Goal: Task Accomplishment & Management: Use online tool/utility

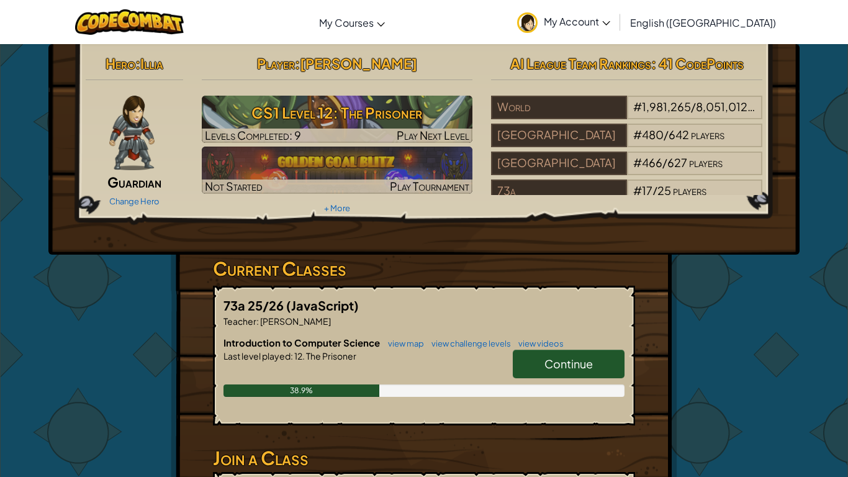
click at [566, 348] on h6 "Introduction to Computer Science view map view challenge levels view videos" at bounding box center [424, 343] width 401 height 14
click at [552, 353] on link "Continue" at bounding box center [569, 364] width 112 height 29
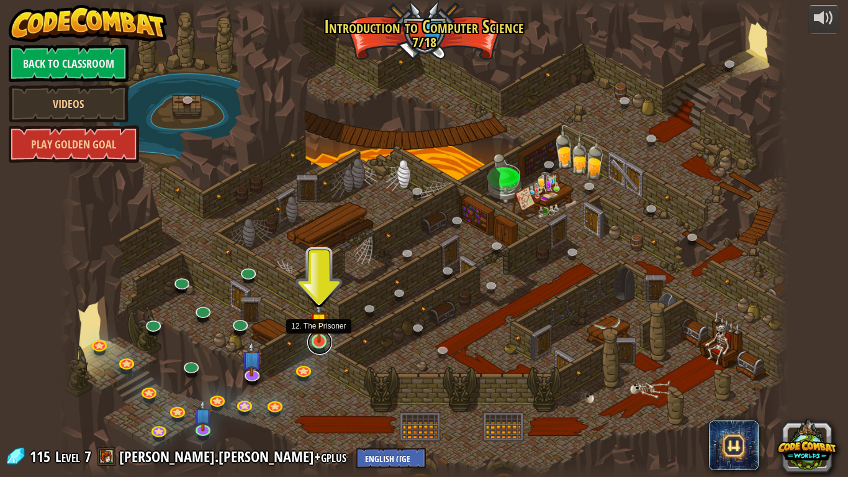
click at [318, 347] on link at bounding box center [319, 342] width 25 height 25
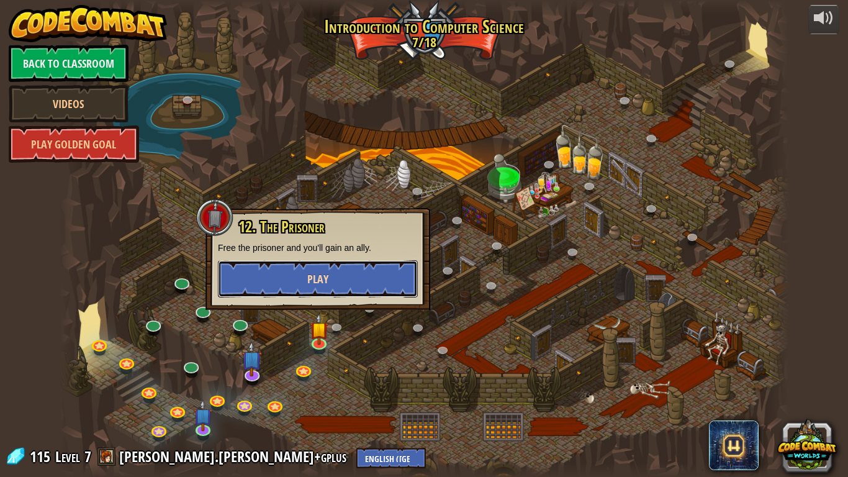
click at [300, 280] on button "Play" at bounding box center [318, 278] width 200 height 37
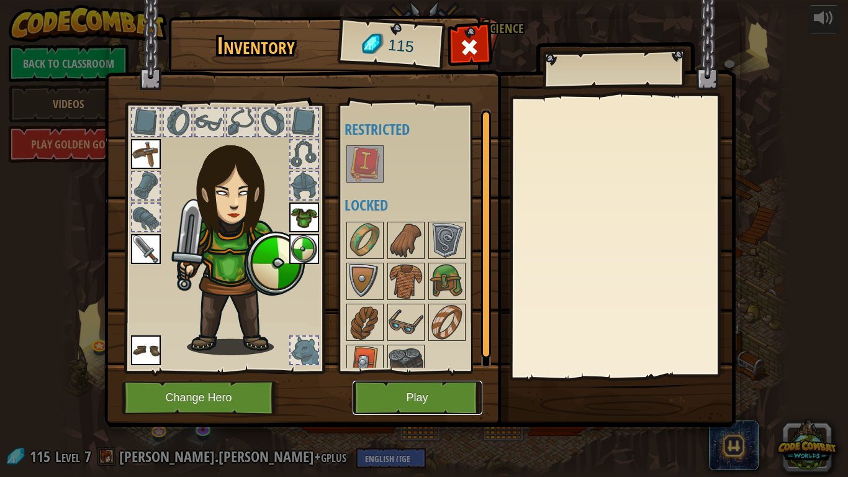
click at [432, 381] on button "Play" at bounding box center [418, 398] width 130 height 34
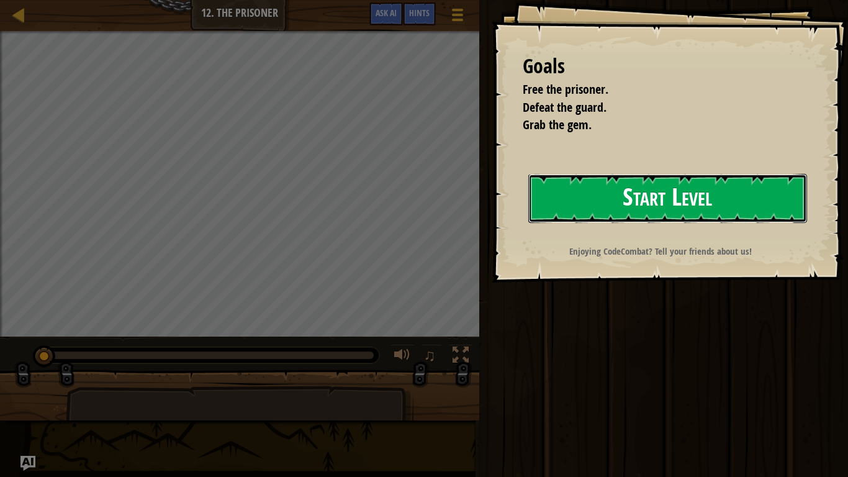
click at [667, 187] on button "Start Level" at bounding box center [667, 198] width 279 height 49
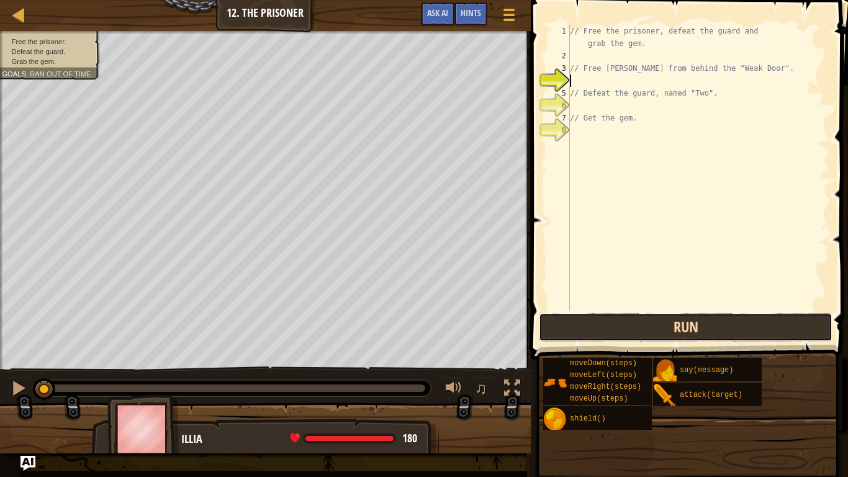
click at [600, 323] on button "Run" at bounding box center [686, 327] width 294 height 29
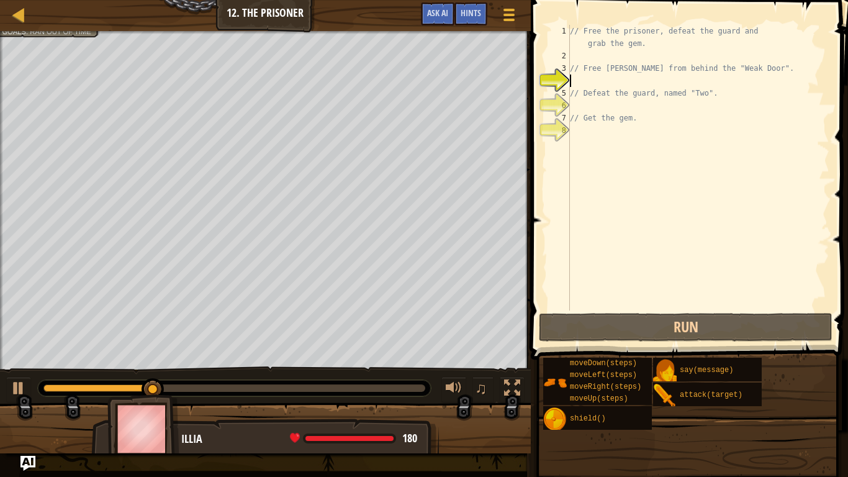
click at [624, 193] on div "// Free the prisoner, defeat the guard and grab the gem. // Free [PERSON_NAME] …" at bounding box center [699, 186] width 262 height 323
click at [589, 61] on div "// Free the prisoner, defeat the guard and grab the gem. // Free [PERSON_NAME] …" at bounding box center [699, 186] width 262 height 323
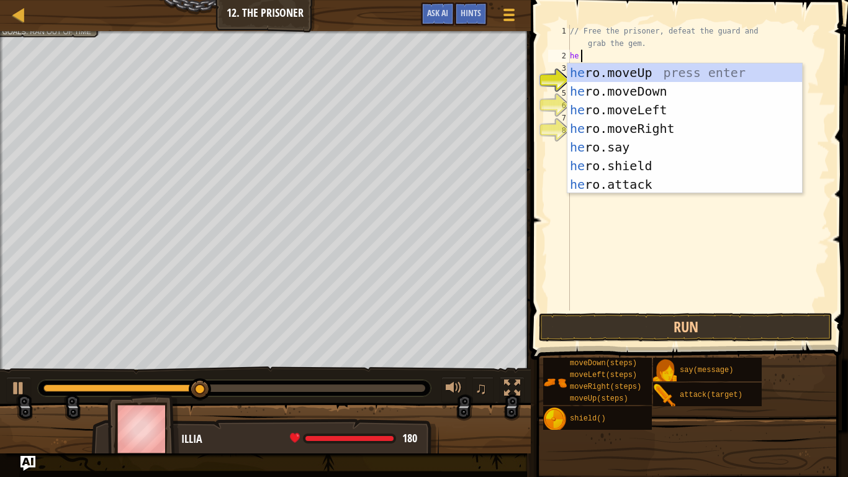
type textarea "her"
click at [620, 120] on div "her o.moveUp press enter her o.moveDown press enter her o.moveLeft press enter …" at bounding box center [685, 147] width 235 height 168
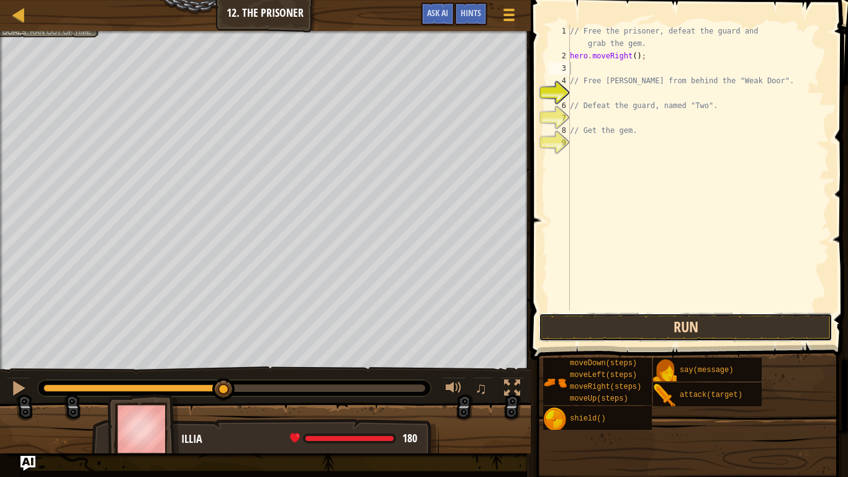
click at [659, 314] on button "Run" at bounding box center [686, 327] width 294 height 29
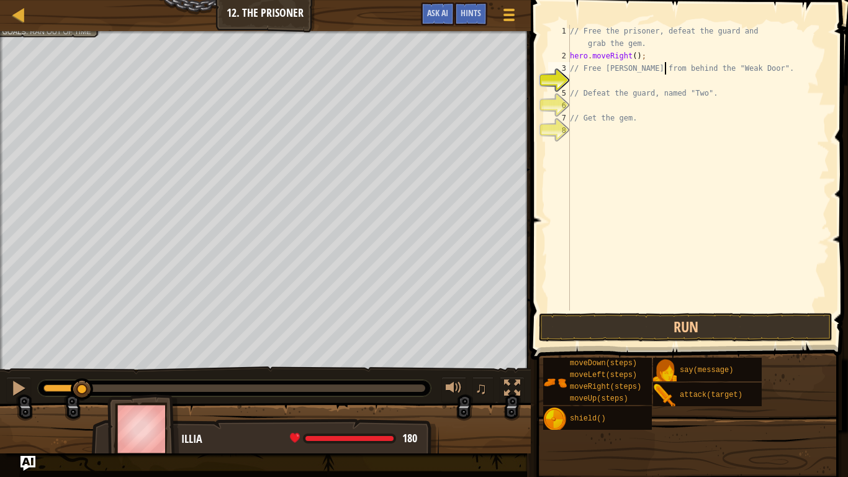
click at [666, 73] on div "// Free the prisoner, defeat the guard and grab the gem. hero . moveRight ( ) ;…" at bounding box center [699, 186] width 262 height 323
click at [666, 89] on div "// Free the prisoner, defeat the guard and grab the gem. hero . moveRight ( ) ;…" at bounding box center [699, 186] width 262 height 323
click at [625, 71] on div "// Free the prisoner, defeat the guard and grab the gem. hero . moveRight ( ) ;…" at bounding box center [699, 186] width 262 height 323
type textarea "// Free [PERSON_NAME] from behind the "Weak Door"."
click at [617, 75] on div "// Free the prisoner, defeat the guard and grab the gem. hero . moveRight ( ) ;…" at bounding box center [699, 186] width 262 height 323
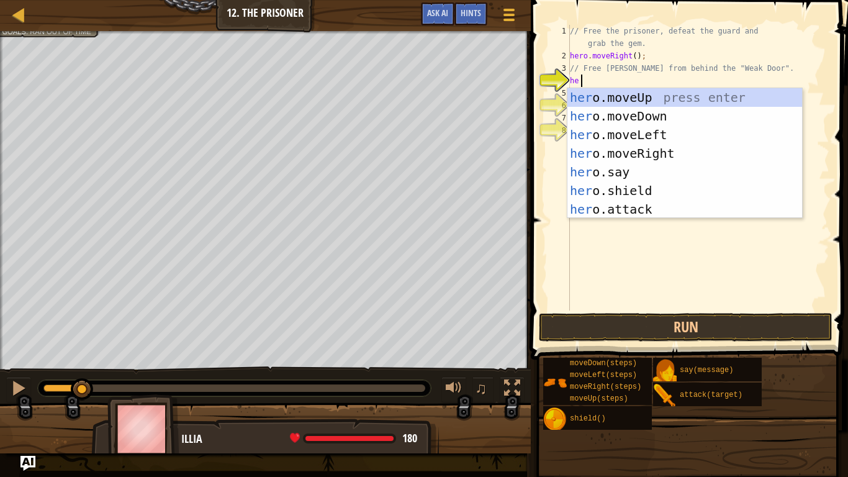
type textarea "h"
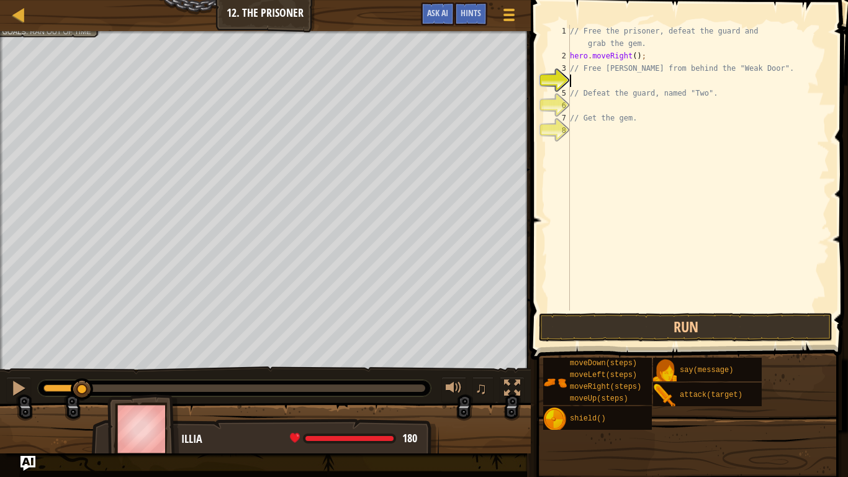
click at [620, 60] on div "// Free the prisoner, defeat the guard and grab the gem. hero . moveRight ( ) ;…" at bounding box center [699, 186] width 262 height 323
click at [642, 58] on div "// Free the prisoner, defeat the guard and grab the gem. hero . moveRight ( ) ;…" at bounding box center [699, 186] width 262 height 323
type textarea "hero.moveRight(3);"
click at [790, 327] on button "Run" at bounding box center [686, 327] width 294 height 29
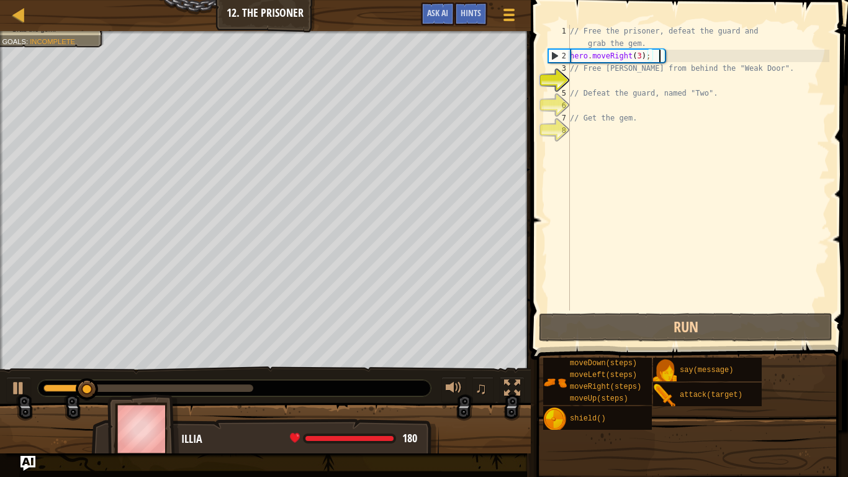
click at [594, 81] on div "// Free the prisoner, defeat the guard and grab the gem. hero . moveRight ( 3 )…" at bounding box center [699, 186] width 262 height 323
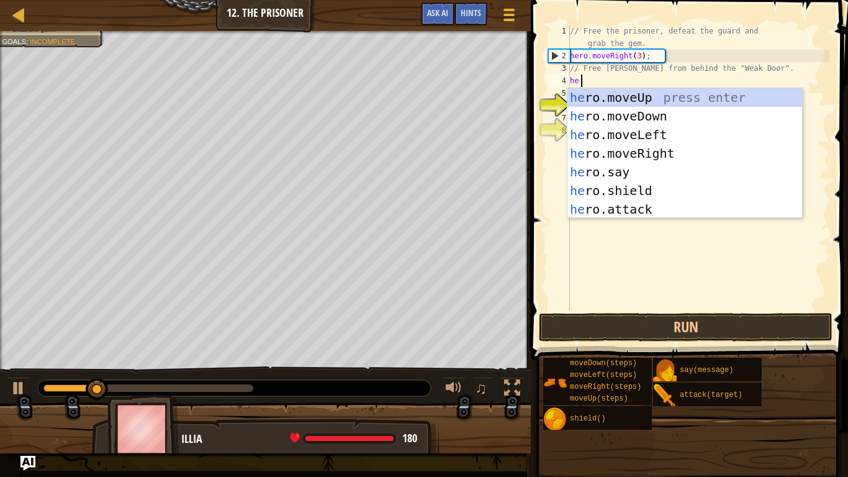
type textarea "hero"
click at [635, 112] on div "hero .moveUp press enter hero .moveDown press enter hero .moveLeft press enter …" at bounding box center [685, 172] width 235 height 168
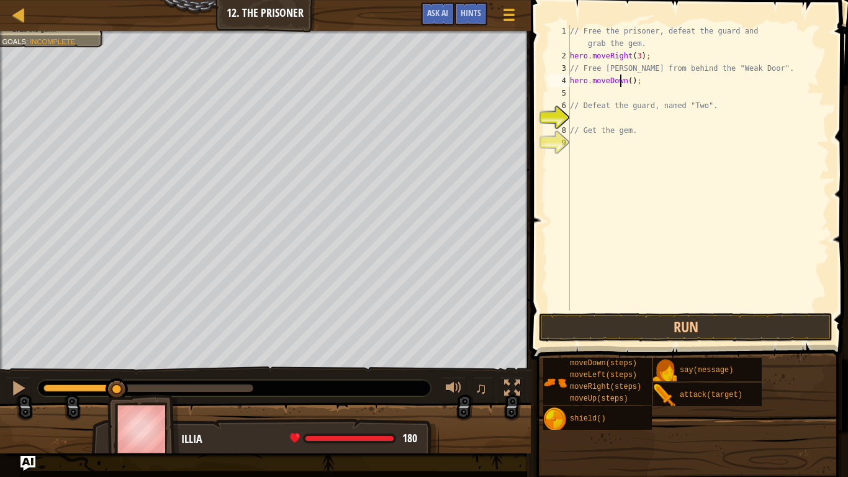
click at [620, 86] on div "// Free the prisoner, defeat the guard and grab the gem. hero . moveRight ( 3 )…" at bounding box center [699, 186] width 262 height 323
type textarea "hero.moveDown(2);"
click at [761, 333] on button "Run" at bounding box center [686, 327] width 294 height 29
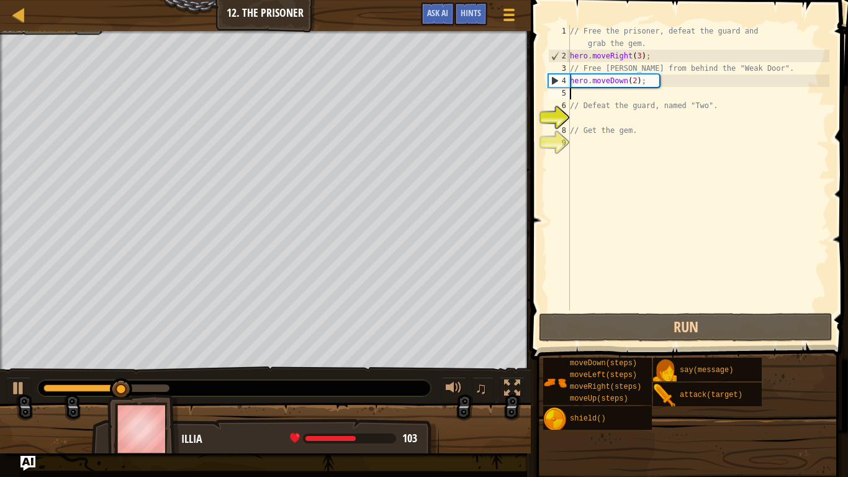
click at [641, 95] on div "// Free the prisoner, defeat the guard and grab the gem. hero . moveRight ( 3 )…" at bounding box center [699, 186] width 262 height 323
type textarea "hero.moveDown(2);"
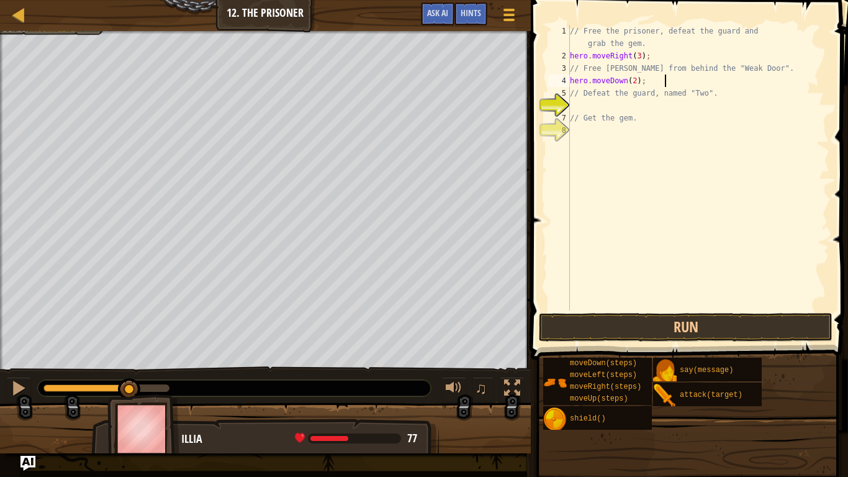
click at [637, 102] on div "// Free the prisoner, defeat the guard and grab the gem. hero . moveRight ( 3 )…" at bounding box center [699, 186] width 262 height 323
click at [641, 81] on div "// Free the prisoner, defeat the guard and grab the gem. hero . moveRight ( 3 )…" at bounding box center [699, 186] width 262 height 323
type textarea "hero.moveDown(2);"
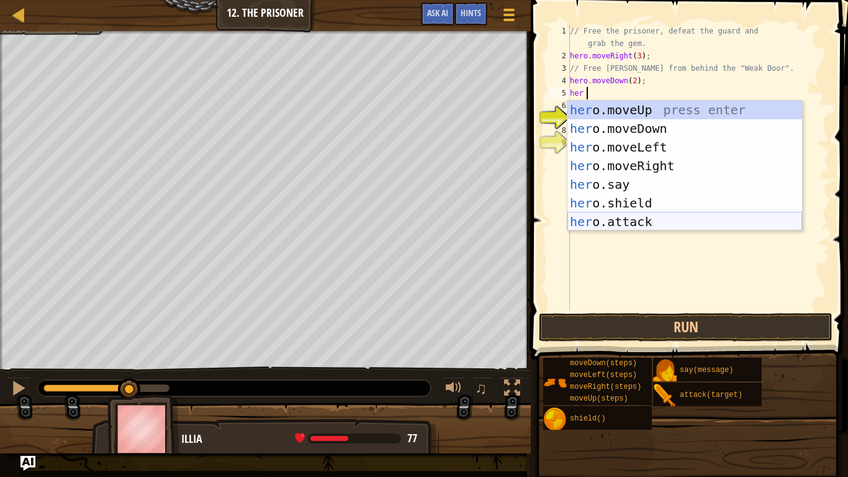
click at [654, 217] on div "her o.moveUp press enter her o.moveDown press enter her o.moveLeft press enter …" at bounding box center [685, 185] width 235 height 168
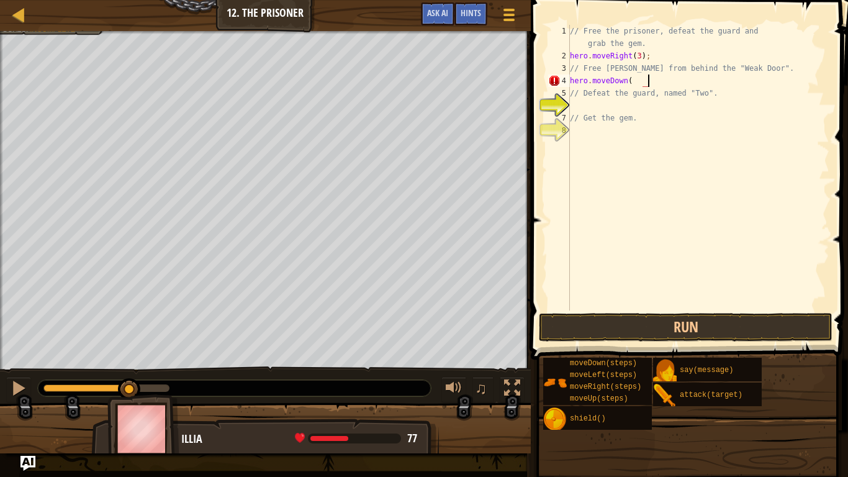
scroll to position [6, 6]
type textarea "hero.moveDown(2);"
click at [809, 323] on button "Run" at bounding box center [686, 327] width 294 height 29
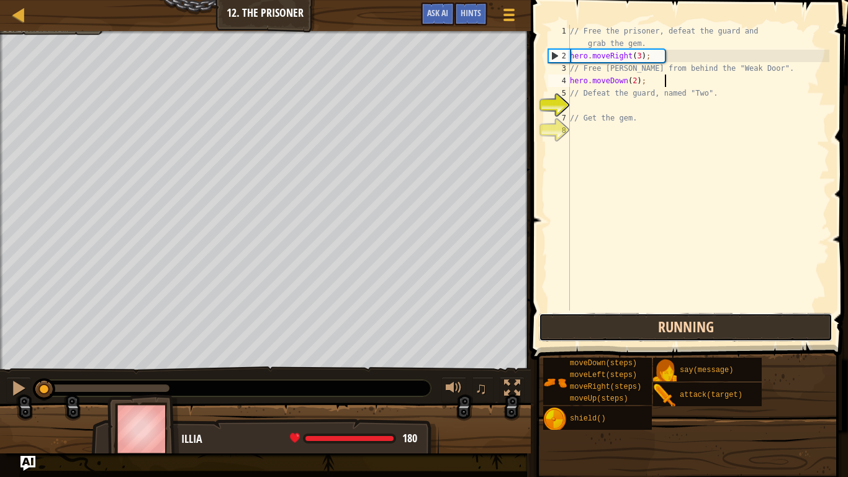
click at [809, 314] on button "Running" at bounding box center [686, 327] width 294 height 29
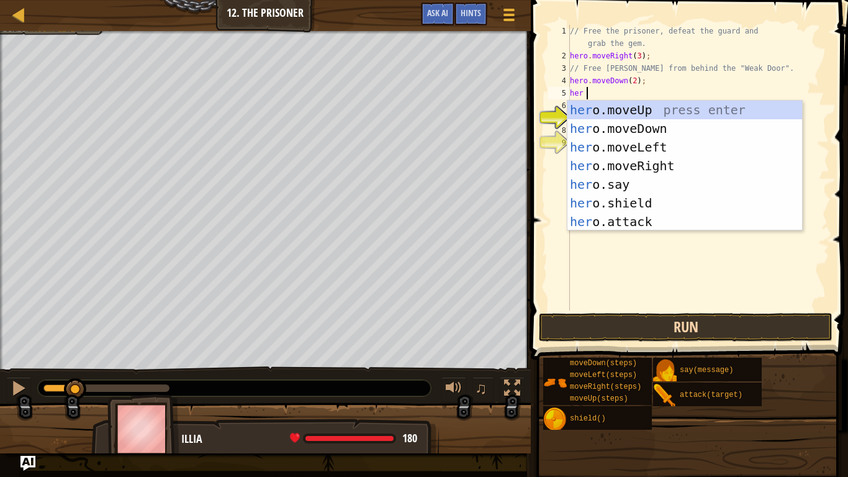
scroll to position [6, 1]
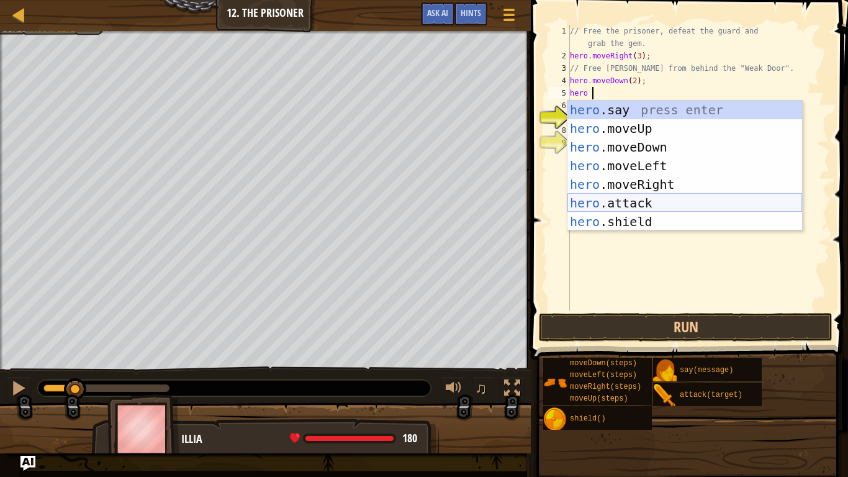
click at [635, 201] on div "hero .say press enter hero .moveUp press enter hero .moveDown press enter hero …" at bounding box center [685, 185] width 235 height 168
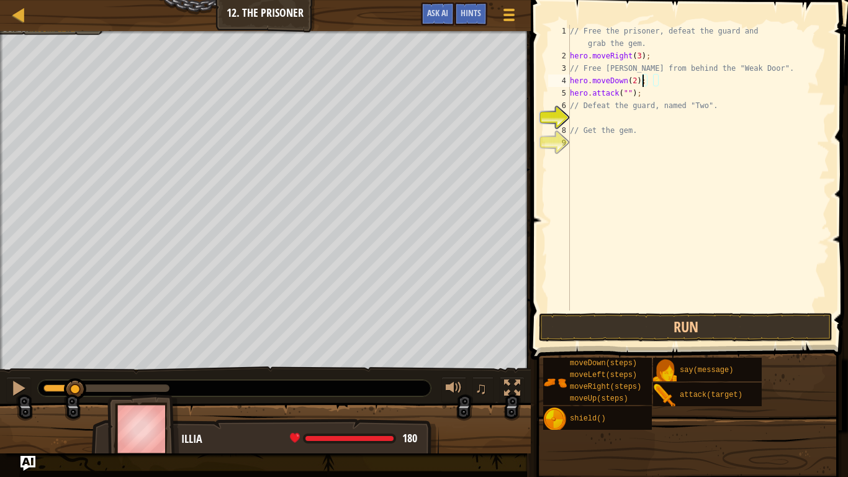
scroll to position [6, 1]
click at [604, 96] on div "// Free the prisoner, defeat the guard and grab the gem. hero . moveRight ( 3 )…" at bounding box center [699, 186] width 262 height 323
type textarea "hero.attack("Two");"
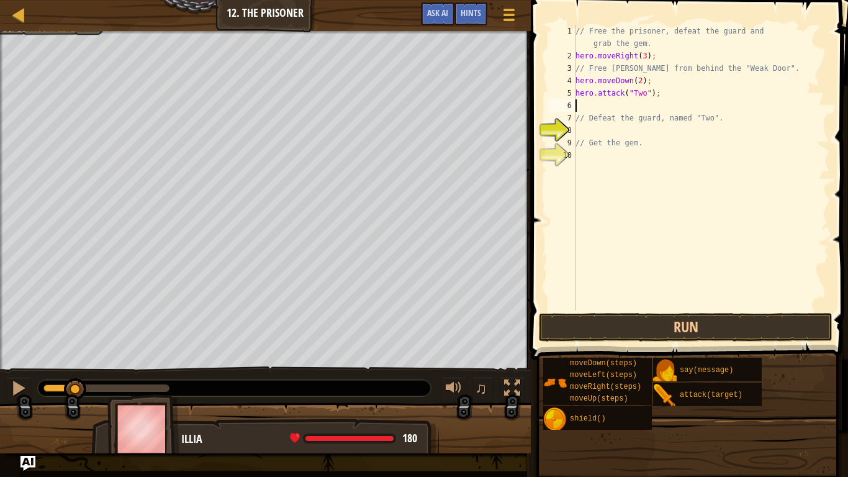
click at [753, 310] on div "// Free the prisoner, defeat the guard and grab the gem. hero . moveRight ( 3 )…" at bounding box center [701, 186] width 256 height 323
click at [753, 330] on button "Run" at bounding box center [686, 327] width 294 height 29
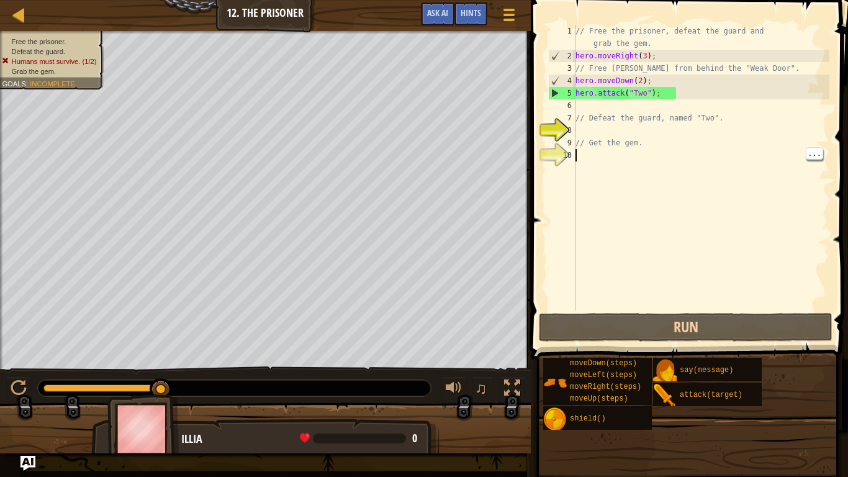
click at [622, 107] on div "// Free the prisoner, defeat the guard and grab the gem. hero . moveRight ( 3 )…" at bounding box center [701, 186] width 256 height 323
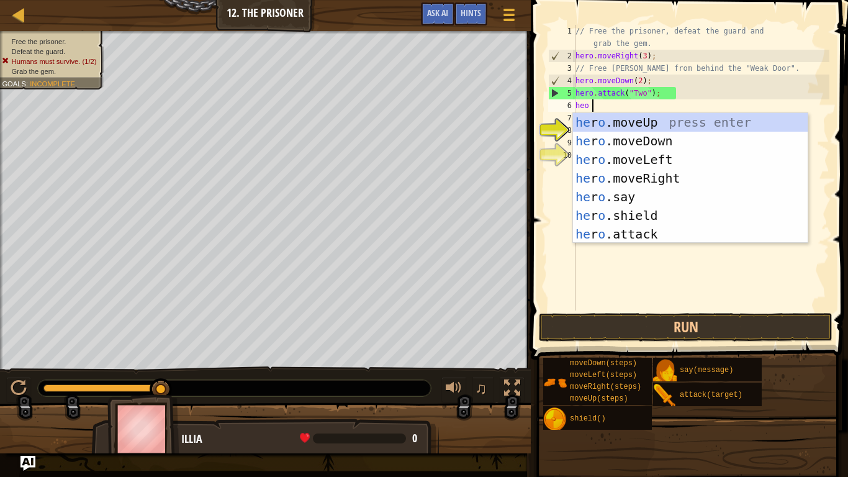
scroll to position [6, 1]
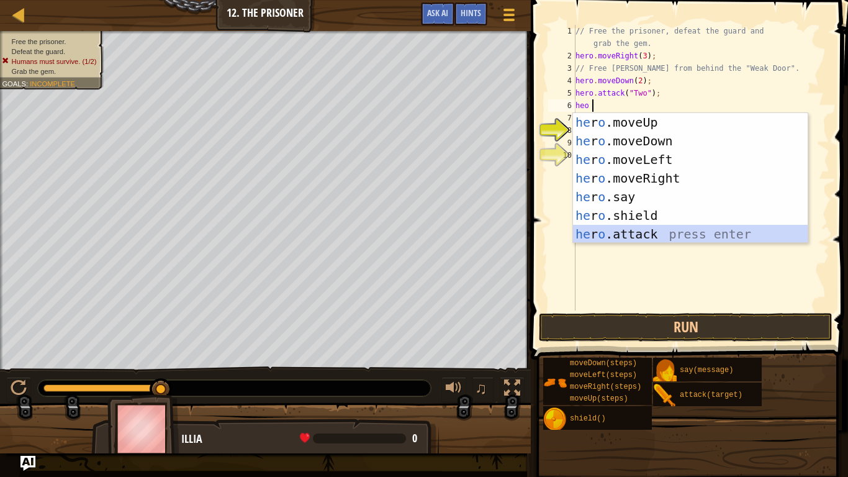
click at [663, 237] on div "he r o .moveUp press enter he r o .moveDown press enter he r o .moveLeft press …" at bounding box center [690, 197] width 235 height 168
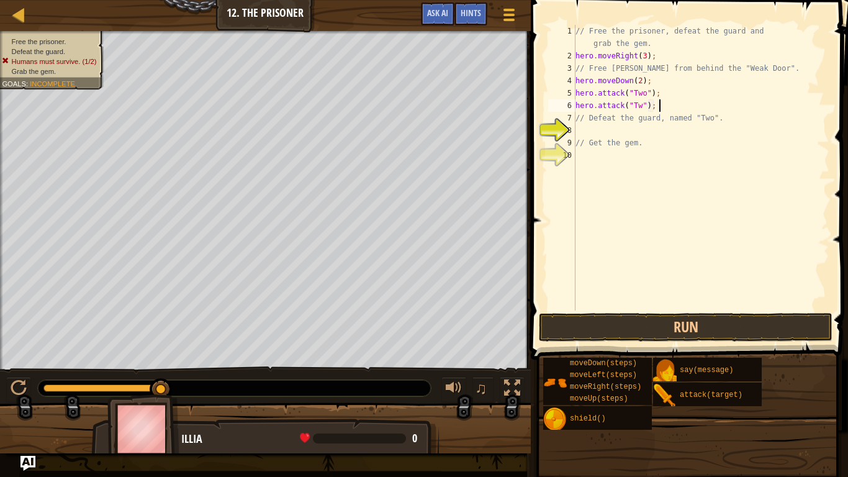
scroll to position [6, 3]
click at [736, 323] on button "Run" at bounding box center [686, 327] width 294 height 29
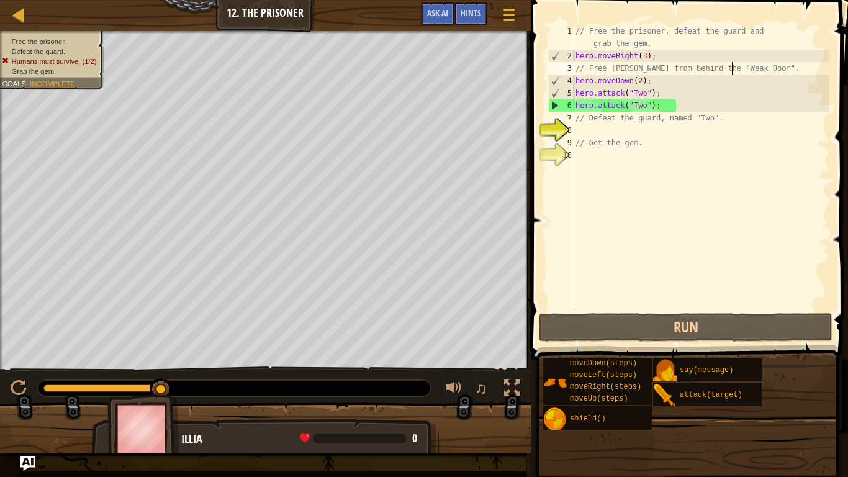
click at [730, 63] on div "// Free the prisoner, defeat the guard and grab the gem. hero . moveRight ( 3 )…" at bounding box center [701, 186] width 256 height 323
click at [650, 84] on div "// Free the prisoner, defeat the guard and grab the gem. hero . moveRight ( 3 )…" at bounding box center [701, 186] width 256 height 323
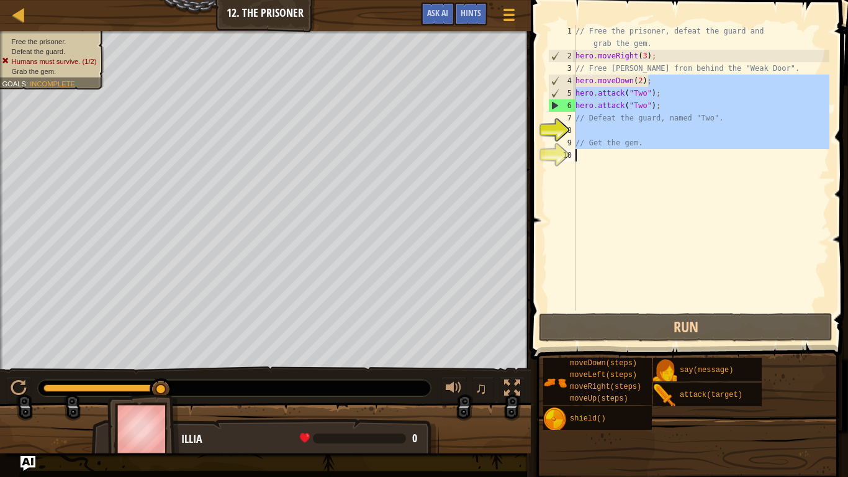
drag, startPoint x: 649, startPoint y: 86, endPoint x: 646, endPoint y: 289, distance: 203.1
click at [646, 289] on div "// Free the prisoner, defeat the guard and grab the gem. hero . moveRight ( 3 )…" at bounding box center [701, 186] width 256 height 323
type textarea "// Get the gem."
click at [646, 289] on div "// Free the prisoner, defeat the guard and grab the gem. hero . moveRight ( 3 )…" at bounding box center [701, 168] width 256 height 286
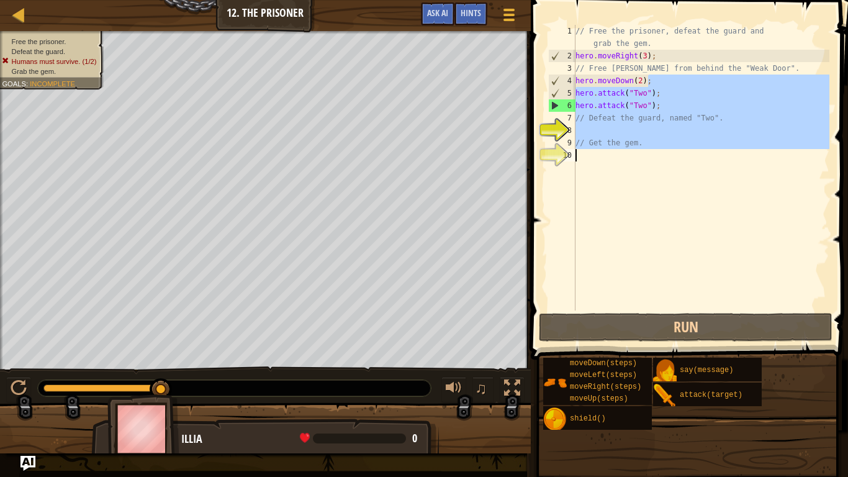
scroll to position [6, 0]
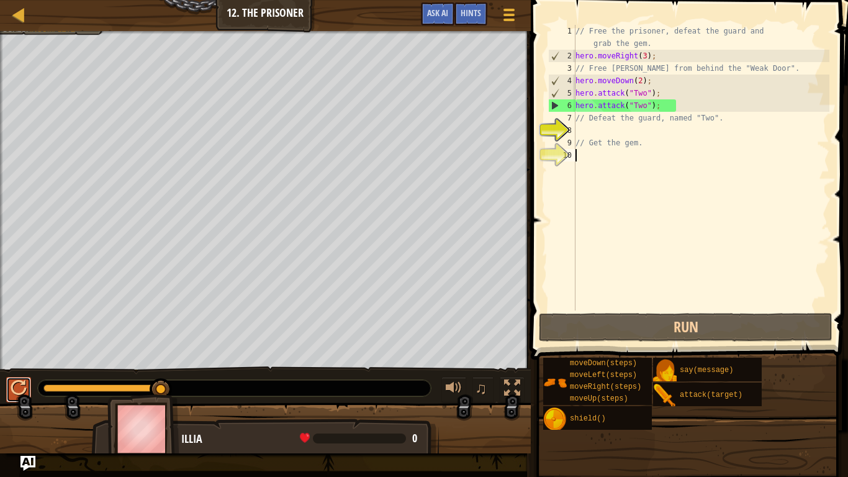
click at [24, 396] on div at bounding box center [19, 388] width 16 height 16
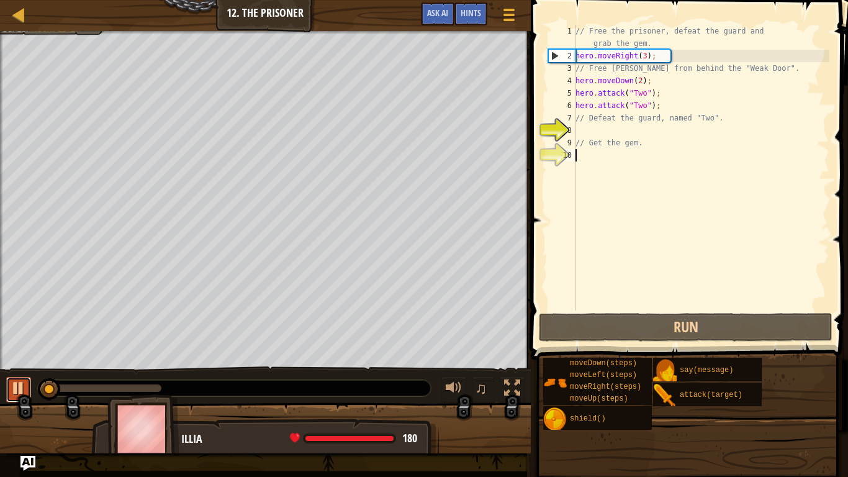
click at [11, 396] on div at bounding box center [19, 388] width 16 height 16
click at [14, 396] on div at bounding box center [19, 388] width 16 height 16
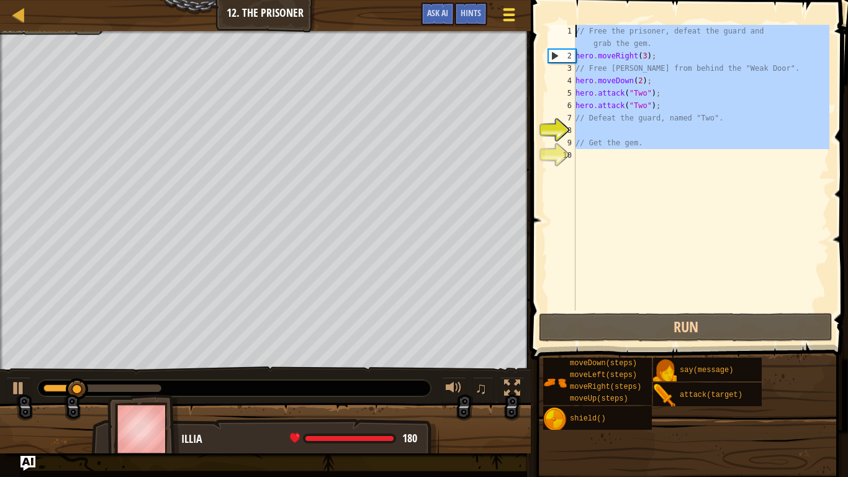
drag, startPoint x: 659, startPoint y: 160, endPoint x: 516, endPoint y: 31, distance: 192.1
click at [516, 31] on div "Map Introduction to Computer Science 12. The Prisoner Game Menu Done Hints Ask …" at bounding box center [424, 238] width 848 height 477
type textarea "// Free the prisoner, defeat the guard and grab the gem. hero.moveRight(3);"
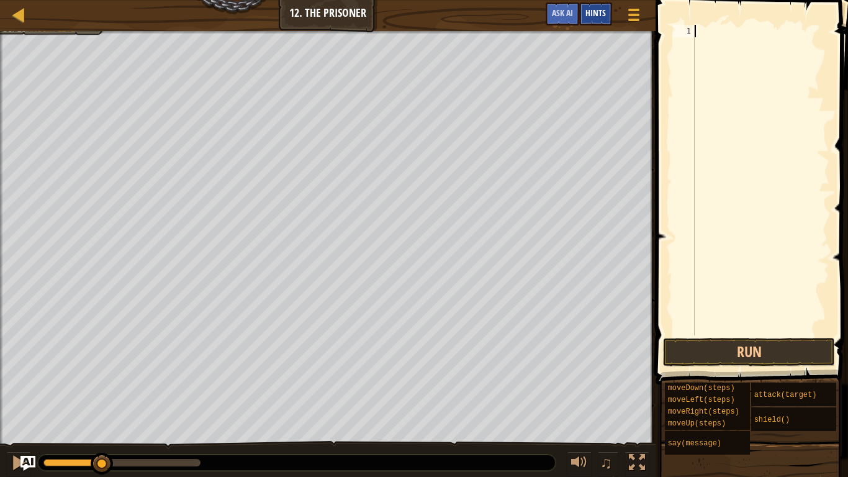
click at [596, 7] on div "Hints" at bounding box center [595, 13] width 33 height 23
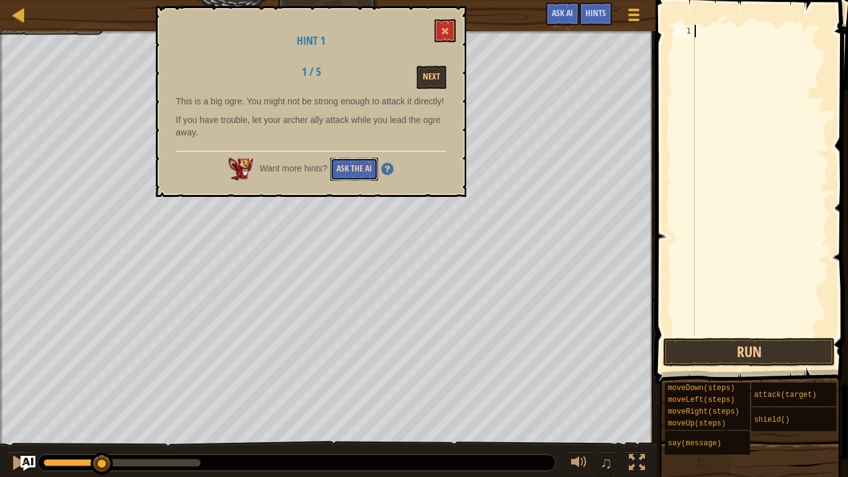
click at [337, 177] on button "Ask the AI" at bounding box center [354, 169] width 48 height 23
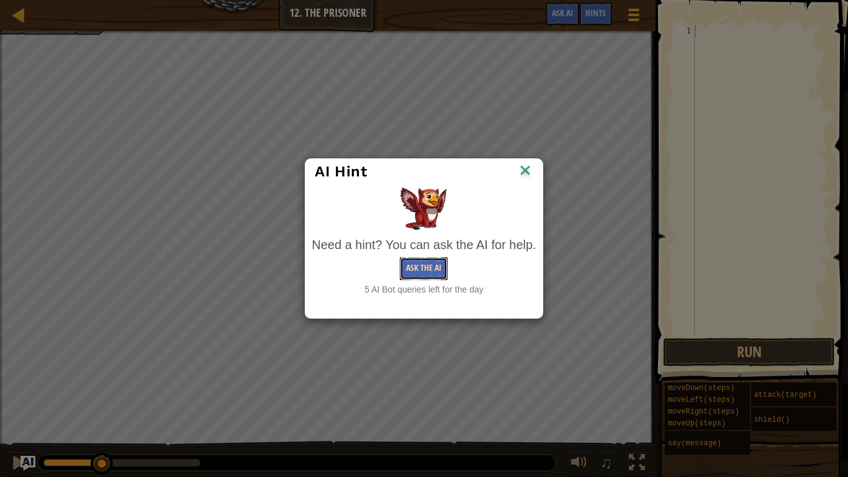
click at [411, 257] on button "Ask the AI" at bounding box center [424, 268] width 48 height 23
